Goal: Obtain resource: Download file/media

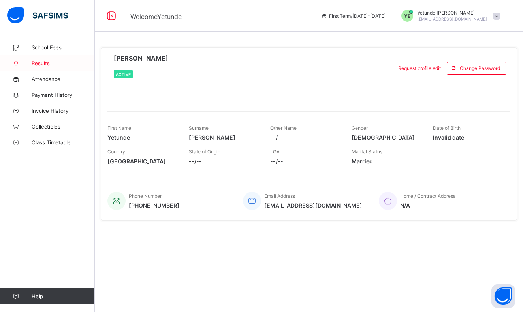
click at [41, 63] on span "Results" at bounding box center [63, 63] width 63 height 6
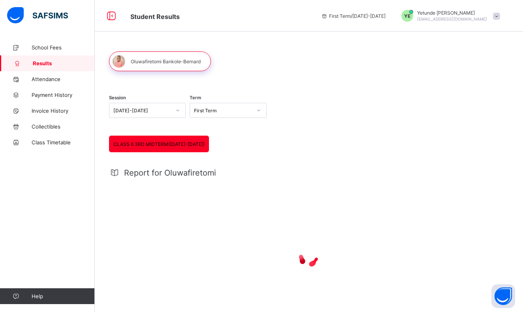
click at [176, 109] on icon at bounding box center [177, 110] width 5 height 8
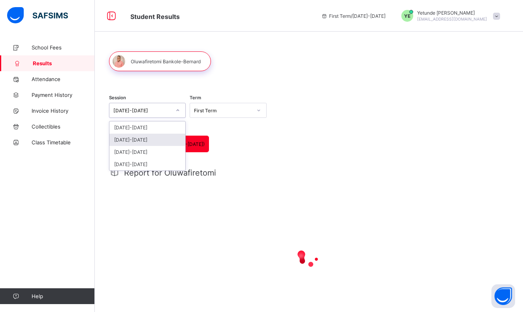
click at [152, 139] on div "[DATE]-[DATE]" at bounding box center [147, 140] width 76 height 12
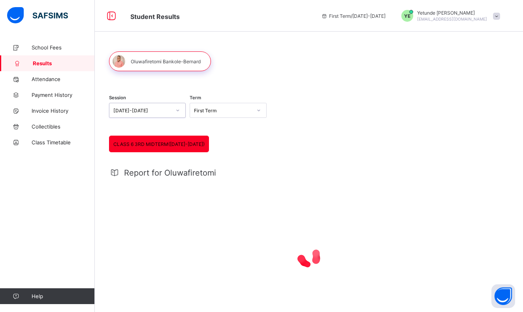
click at [258, 109] on icon at bounding box center [258, 110] width 5 height 8
click at [225, 150] on div "Third Term" at bounding box center [228, 152] width 76 height 12
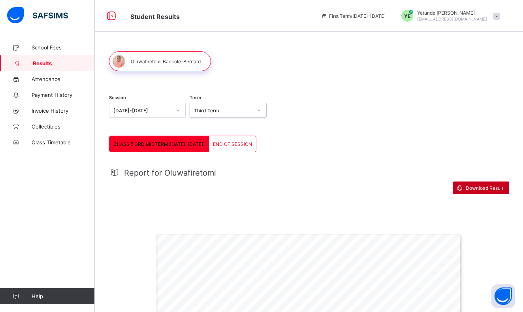
click at [472, 187] on span "Download Result" at bounding box center [485, 188] width 38 height 6
click at [258, 110] on icon at bounding box center [258, 110] width 3 height 2
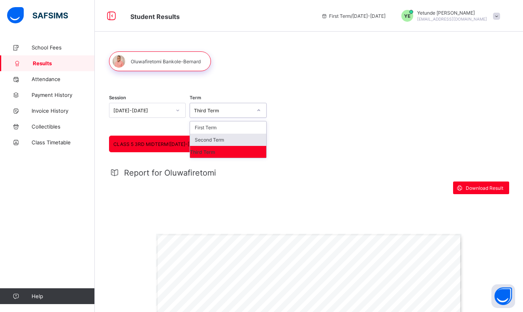
click at [230, 139] on div "Second Term" at bounding box center [228, 140] width 76 height 12
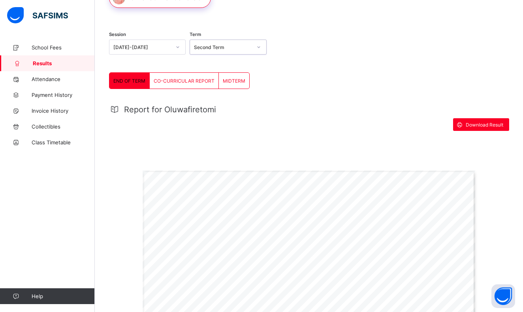
scroll to position [57, 0]
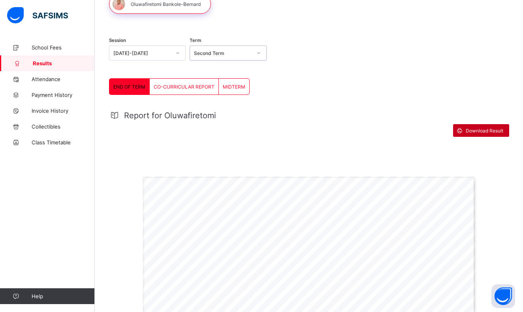
click at [487, 128] on span "Download Result" at bounding box center [485, 131] width 38 height 6
click at [192, 87] on span "CO-CURRICULAR REPORT" at bounding box center [184, 87] width 61 height 6
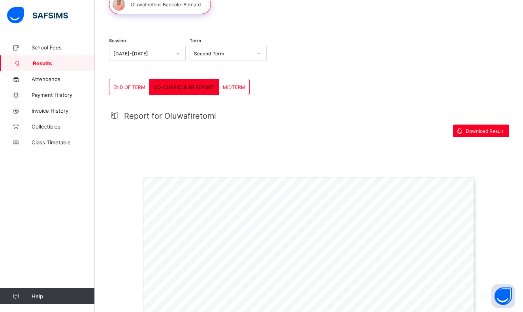
scroll to position [53, 0]
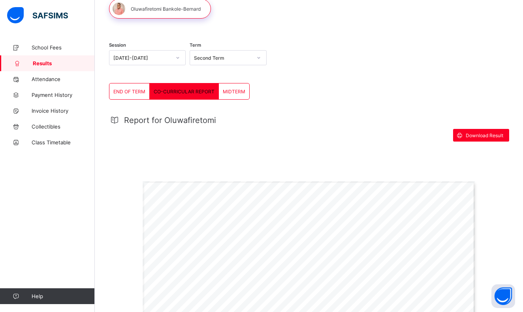
click at [126, 91] on span "END OF TERM" at bounding box center [129, 92] width 32 height 6
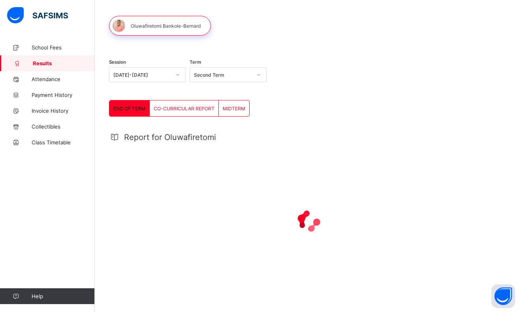
scroll to position [0, 0]
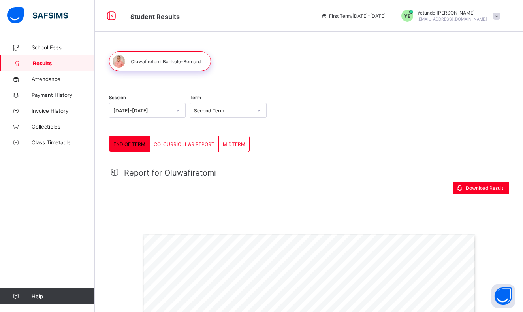
click at [258, 111] on icon at bounding box center [258, 110] width 5 height 8
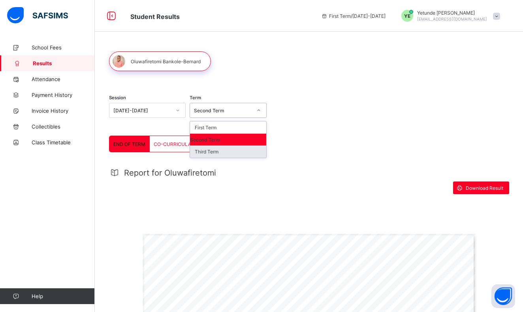
click at [226, 149] on div "Third Term" at bounding box center [228, 151] width 76 height 12
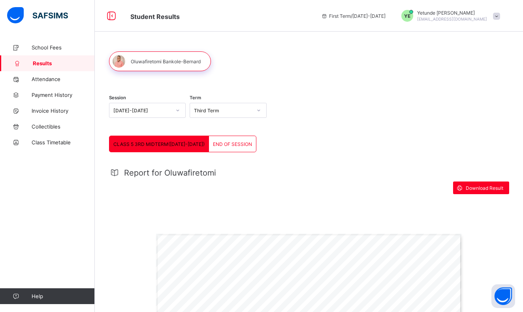
click at [224, 142] on span "END OF SESSION" at bounding box center [232, 144] width 39 height 6
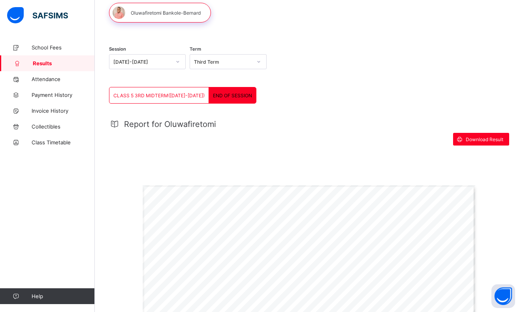
scroll to position [47, 0]
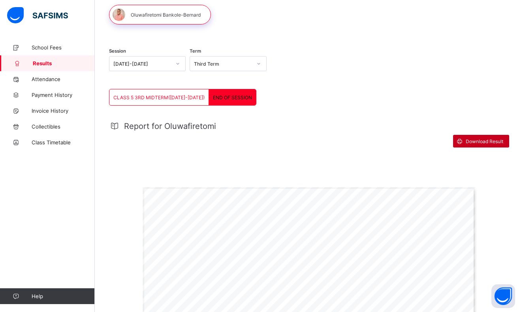
click at [493, 139] on span "Download Result" at bounding box center [485, 141] width 38 height 6
